Goal: Book appointment/travel/reservation

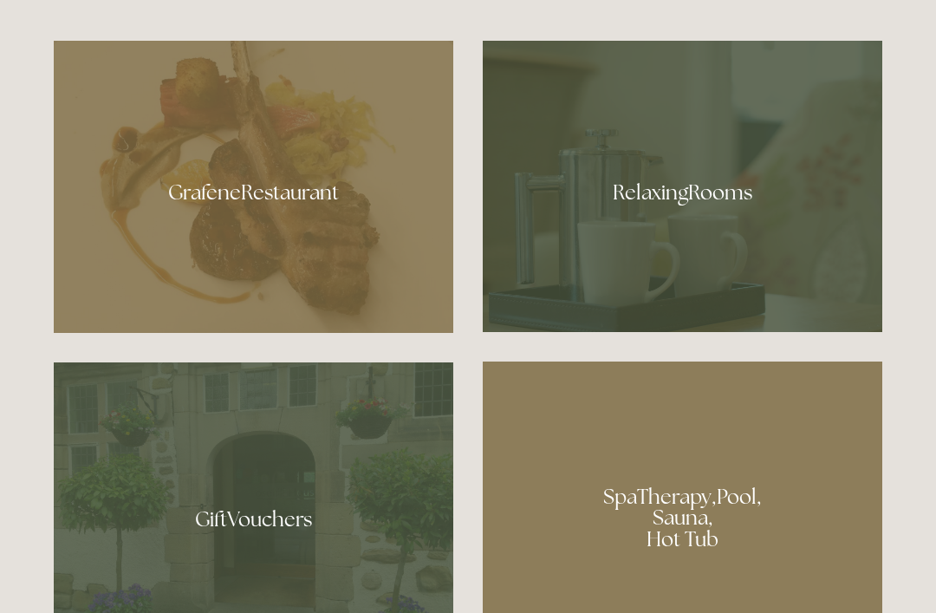
scroll to position [1005, 0]
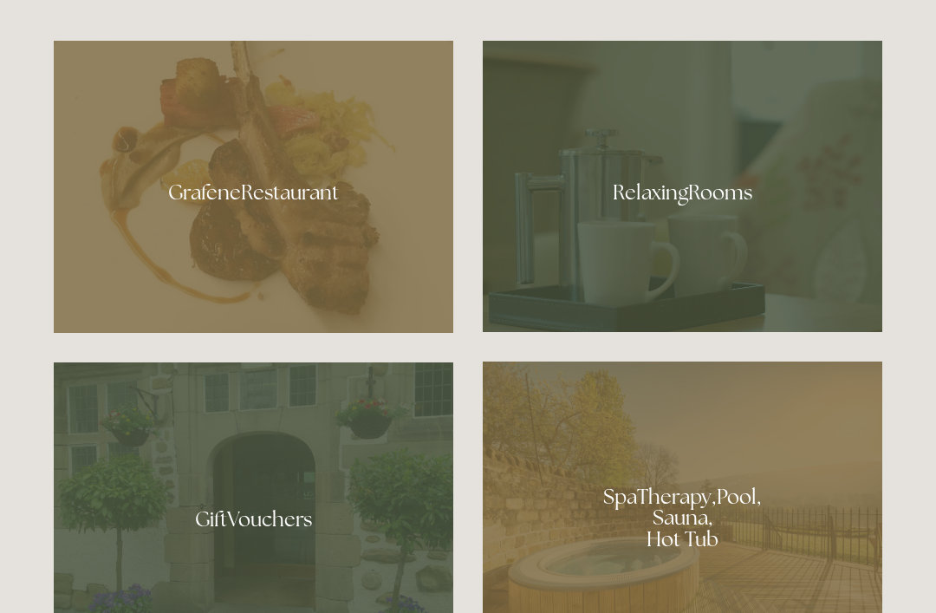
click at [228, 275] on div at bounding box center [254, 187] width 400 height 292
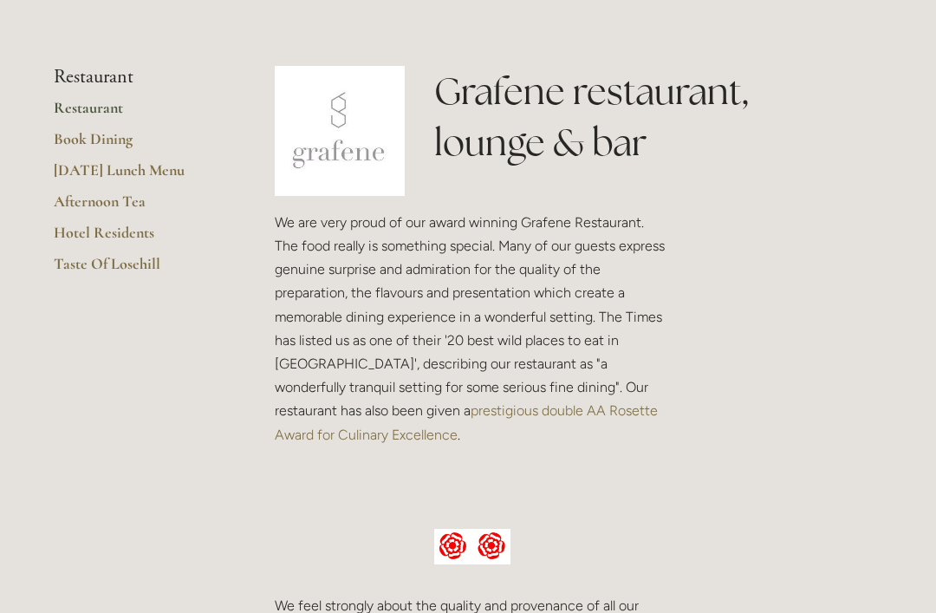
scroll to position [381, 0]
click at [98, 232] on link "Hotel Residents" at bounding box center [137, 238] width 166 height 31
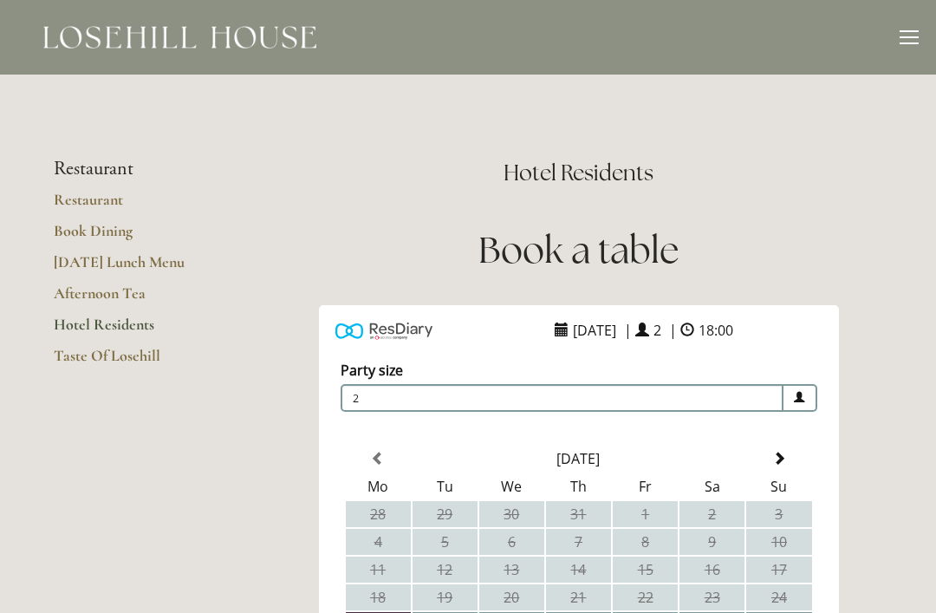
click at [85, 198] on link "Restaurant" at bounding box center [137, 205] width 166 height 31
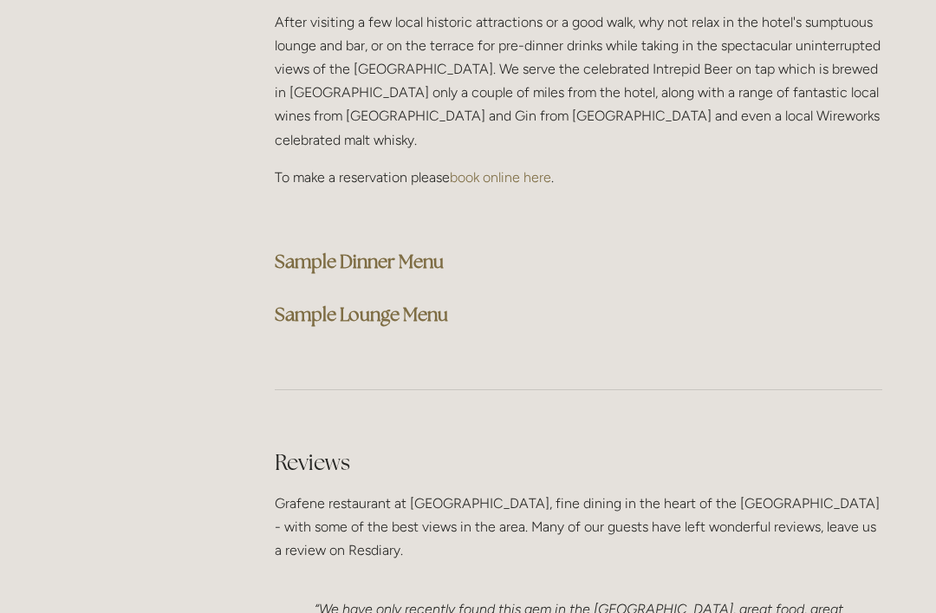
scroll to position [4465, 0]
click at [412, 250] on strong "Sample Dinner Menu" at bounding box center [359, 261] width 169 height 23
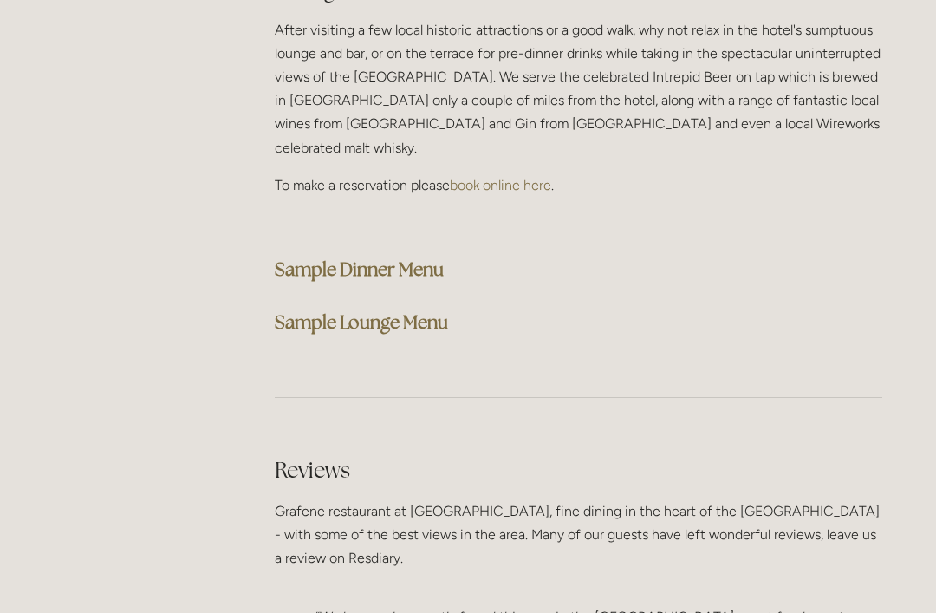
scroll to position [4454, 0]
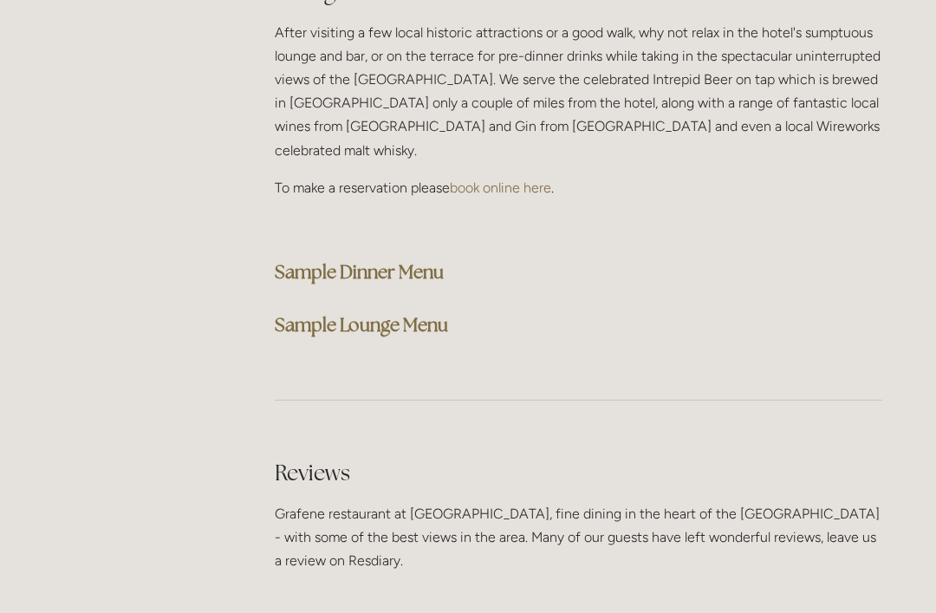
click at [396, 313] on strong "Sample Lounge Menu" at bounding box center [361, 324] width 173 height 23
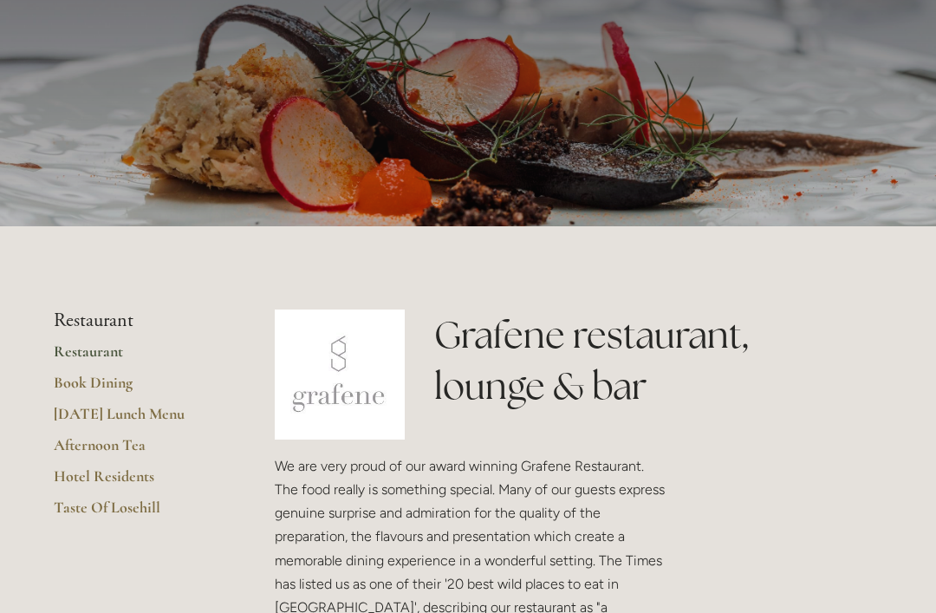
scroll to position [0, 0]
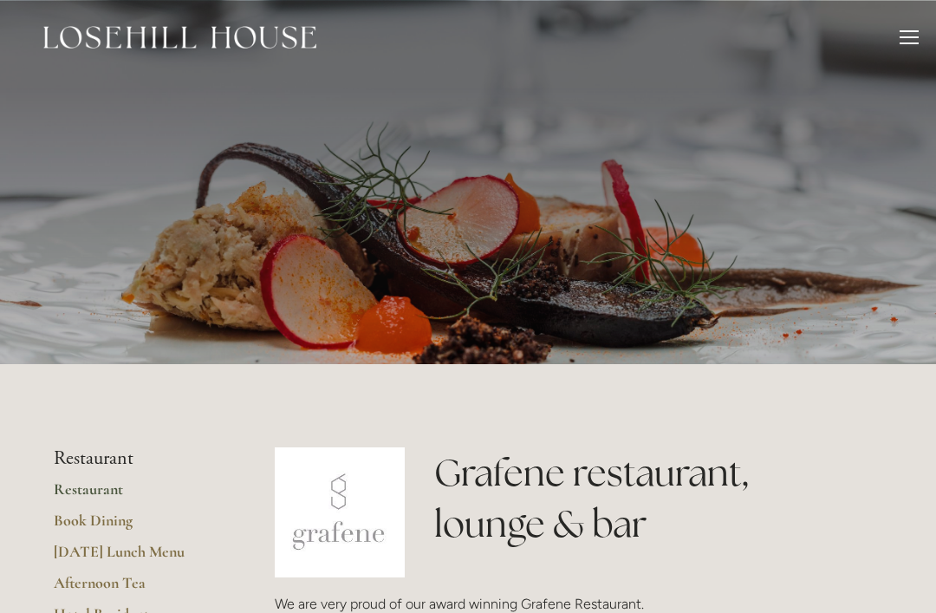
click at [901, 39] on div at bounding box center [909, 39] width 19 height 19
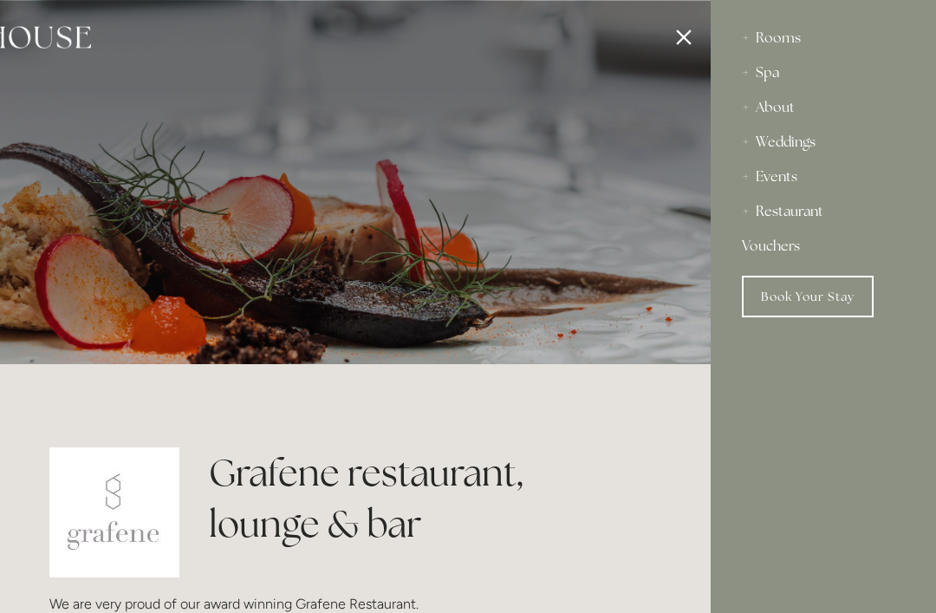
click at [758, 62] on div "Spa" at bounding box center [823, 72] width 163 height 35
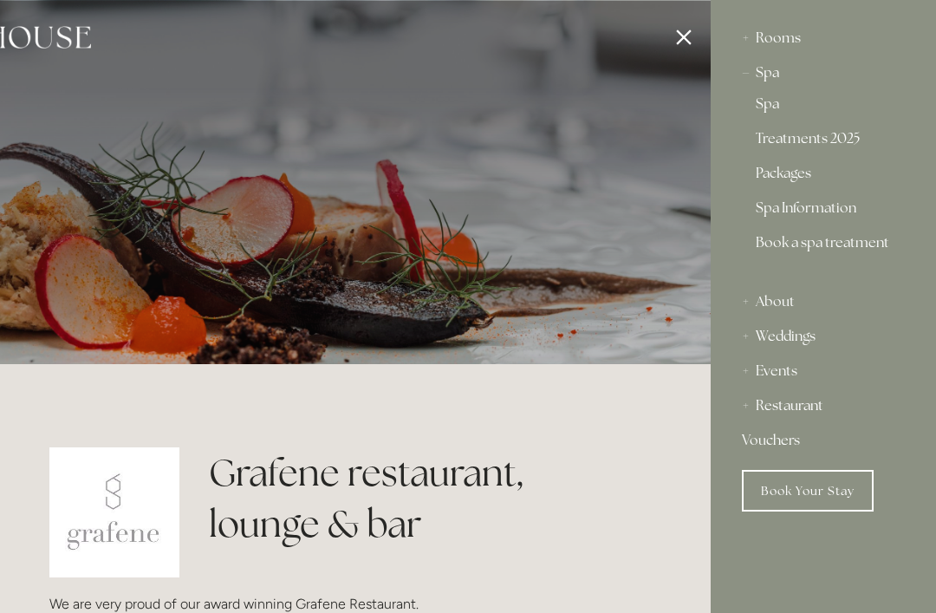
click at [798, 144] on link "Treatments 2025" at bounding box center [823, 142] width 135 height 21
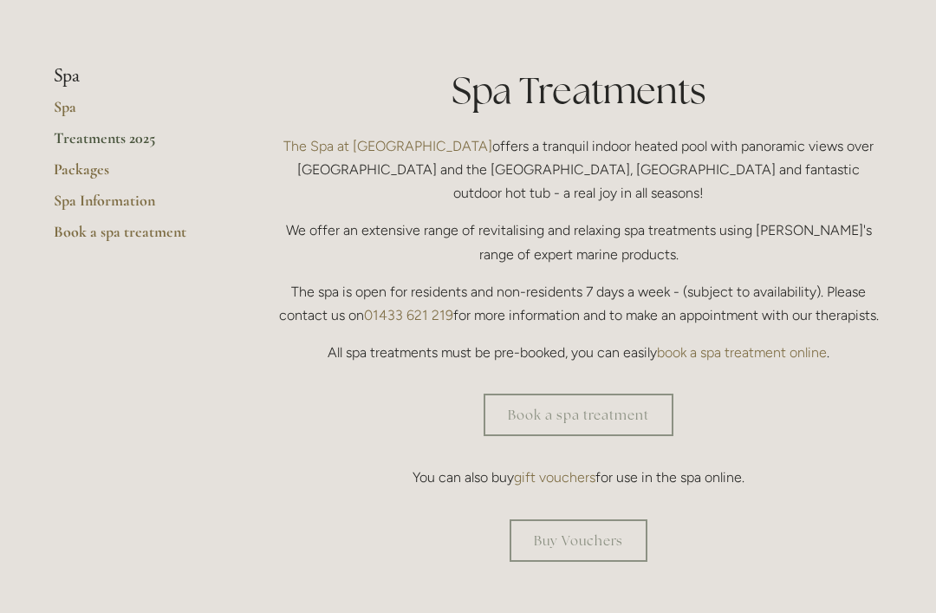
scroll to position [368, 0]
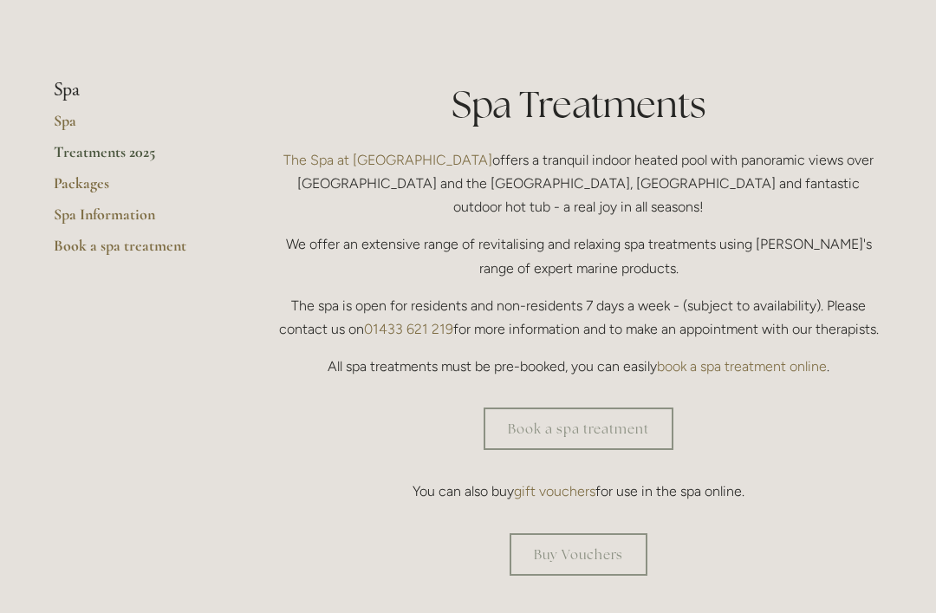
click at [553, 407] on link "Book a spa treatment" at bounding box center [579, 428] width 190 height 42
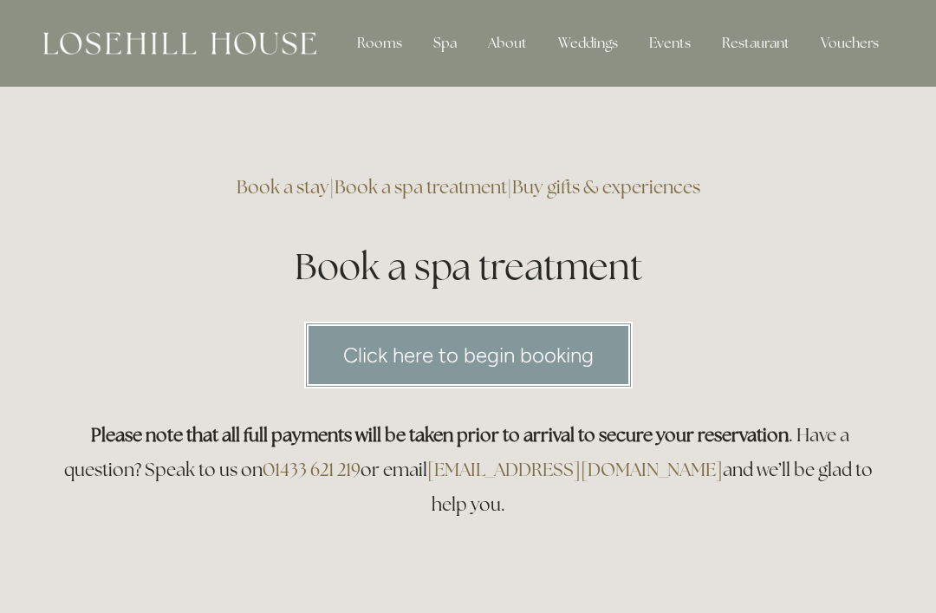
click at [495, 349] on link "Click here to begin booking" at bounding box center [468, 355] width 328 height 67
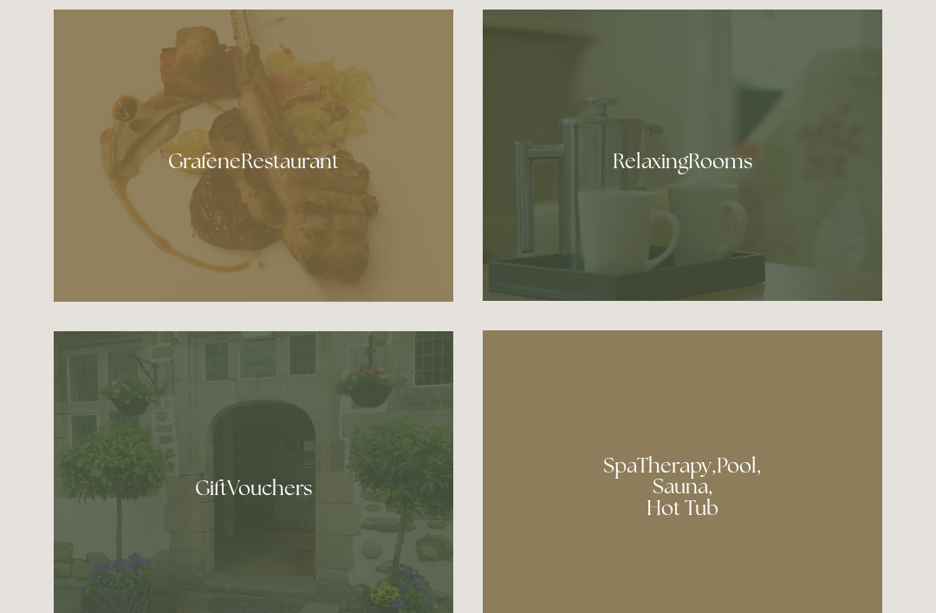
scroll to position [1036, 0]
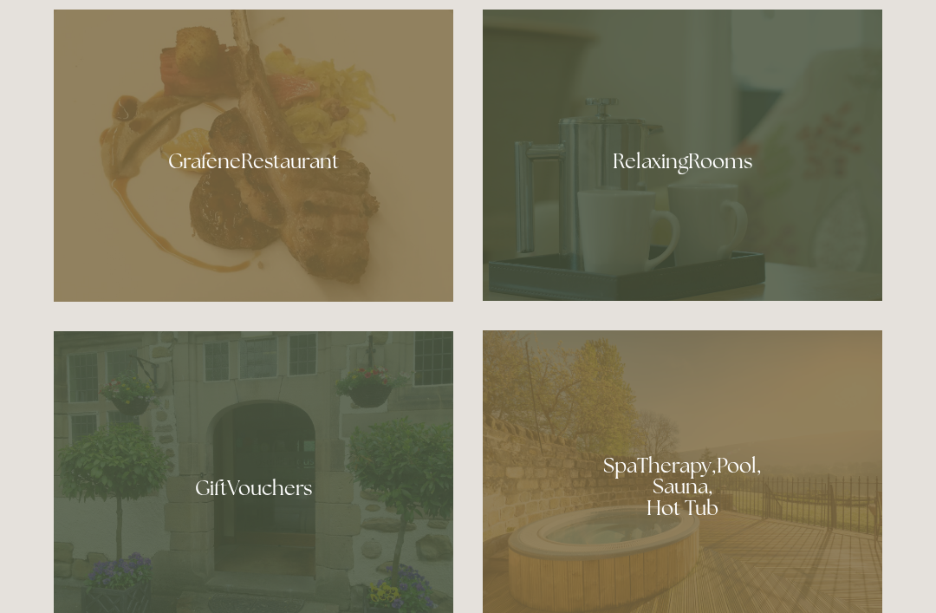
click at [624, 217] on div at bounding box center [683, 155] width 400 height 291
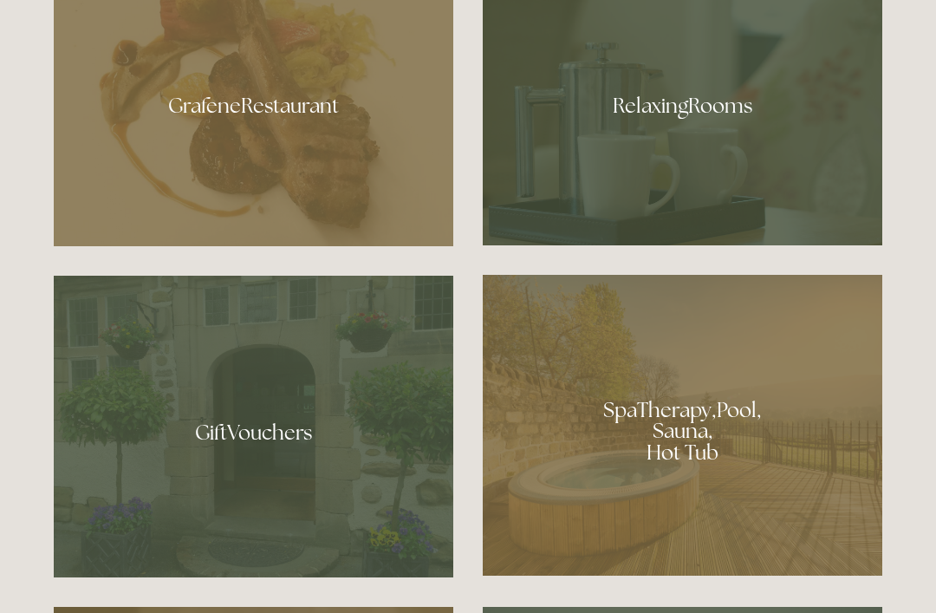
click at [623, 466] on div at bounding box center [683, 425] width 400 height 301
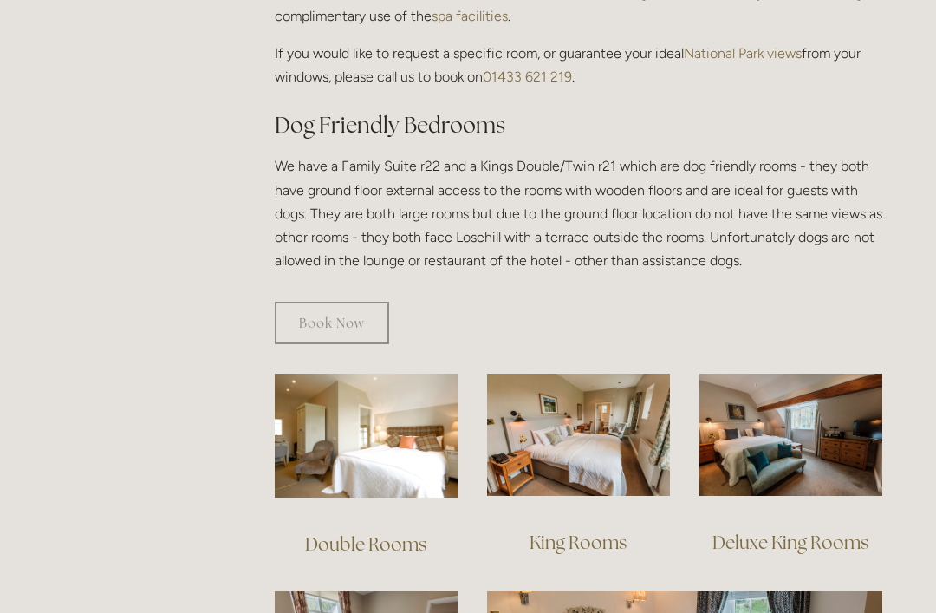
scroll to position [873, 0]
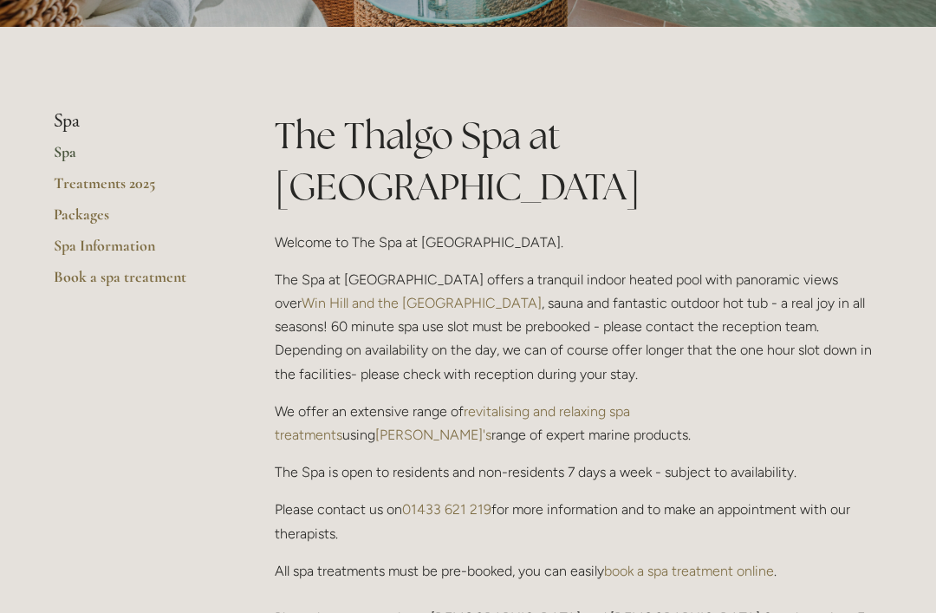
scroll to position [337, 0]
click at [88, 213] on link "Packages" at bounding box center [137, 220] width 166 height 31
